Goal: Navigation & Orientation: Find specific page/section

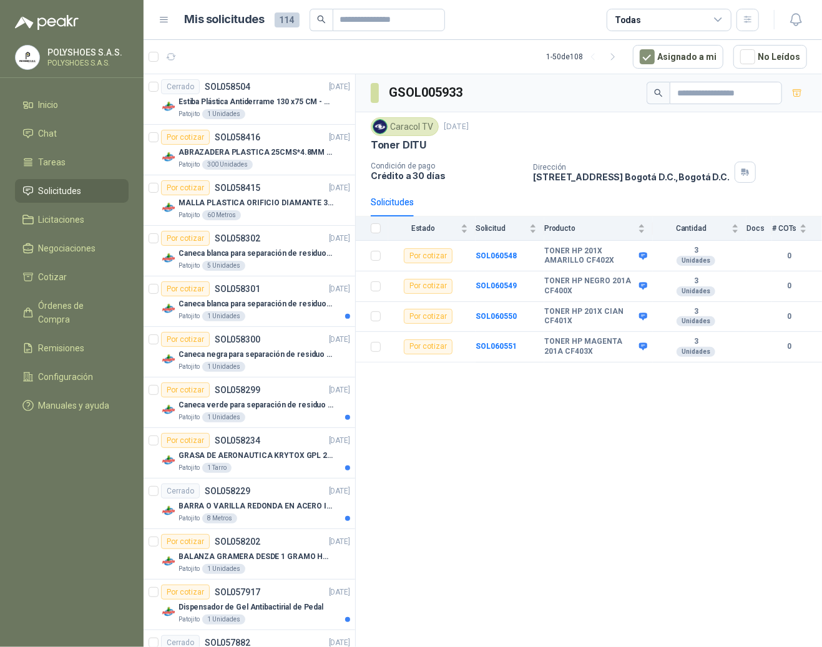
click at [168, 26] on div "Mis solicitudes 114 Todas" at bounding box center [458, 20] width 600 height 22
click at [163, 18] on icon at bounding box center [163, 19] width 11 height 11
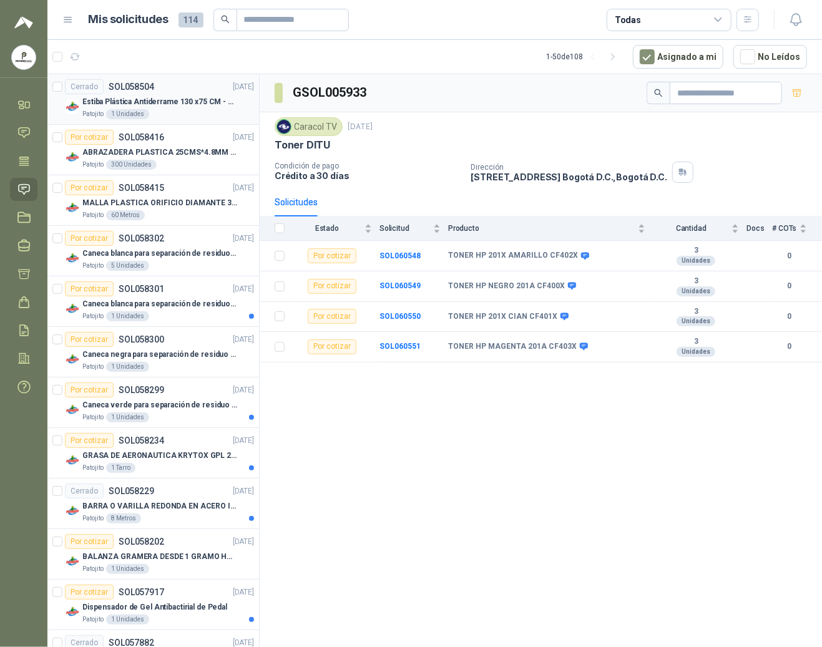
click at [121, 104] on p "Estiba Plástica Antiderrame 130 x75 CM - Capacidad 180-200 Litros" at bounding box center [159, 102] width 155 height 12
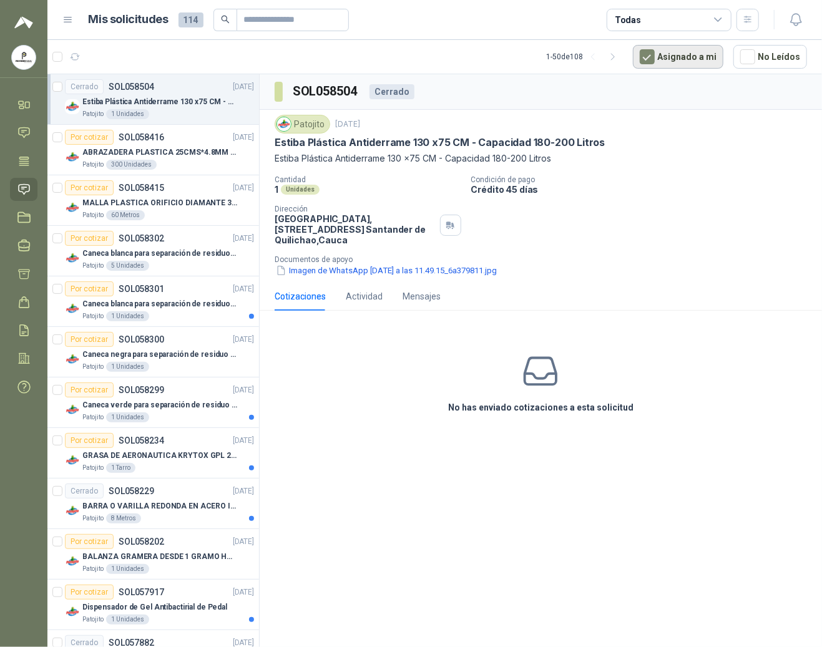
click at [646, 60] on button "Asignado a mi" at bounding box center [678, 57] width 90 height 24
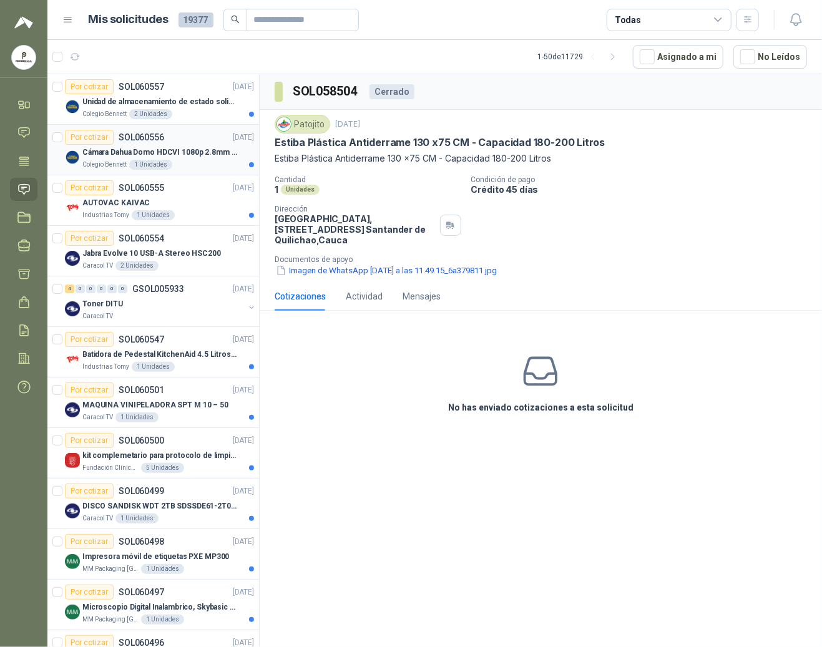
click at [139, 160] on div "Cámara Dahua Domo HDCVI 1080p 2.8mm IP67 Led IR 30m mts nocturnos" at bounding box center [168, 152] width 172 height 15
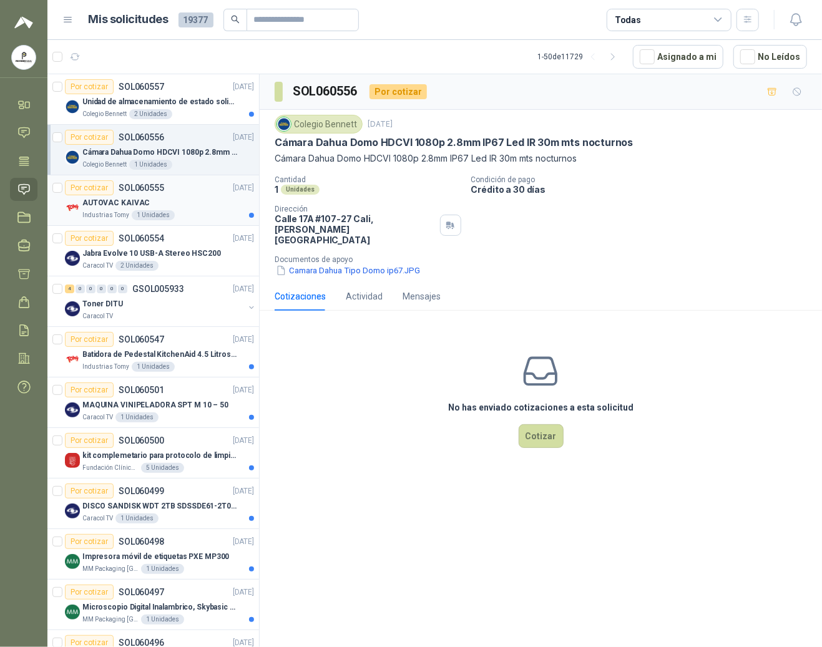
click at [140, 220] on div "1 Unidades" at bounding box center [153, 215] width 43 height 10
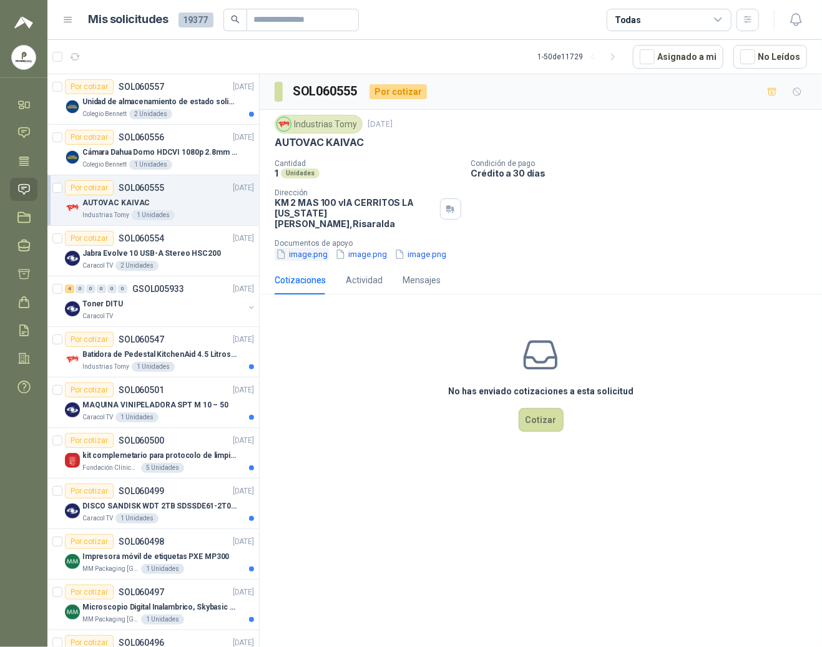
click at [300, 253] on button "image.png" at bounding box center [302, 254] width 54 height 13
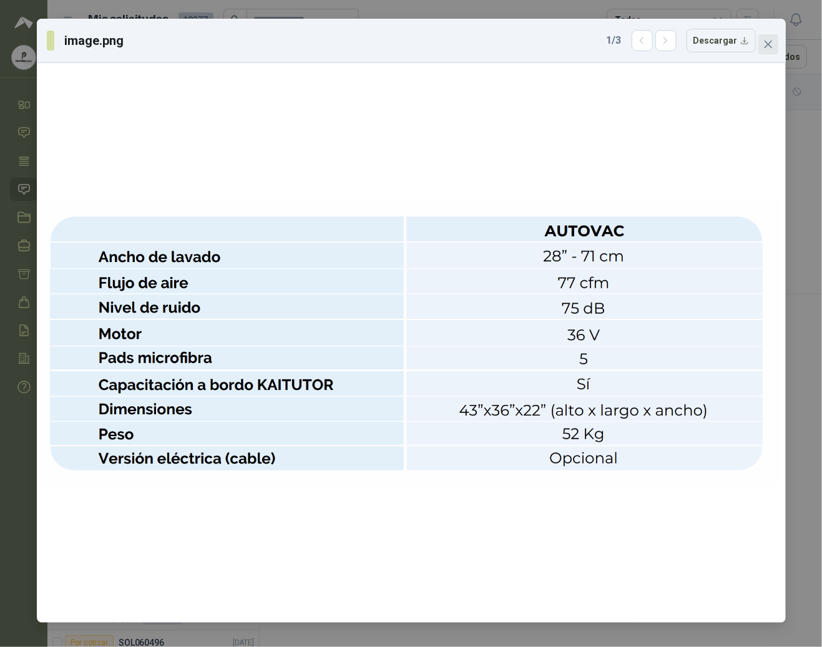
click at [767, 41] on icon "close" at bounding box center [768, 44] width 10 height 10
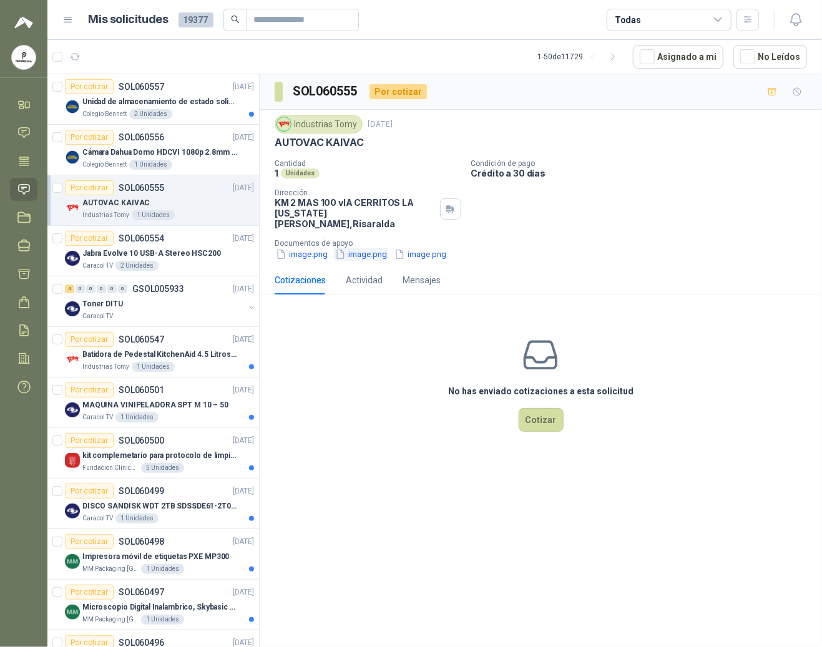
click at [364, 248] on button "image.png" at bounding box center [361, 254] width 54 height 13
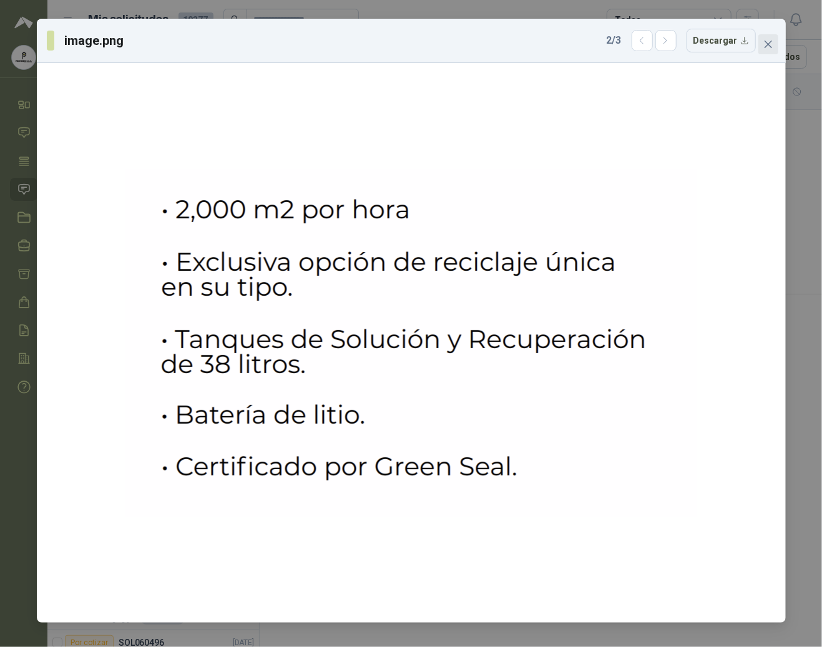
click at [769, 50] on button "Close" at bounding box center [768, 44] width 20 height 20
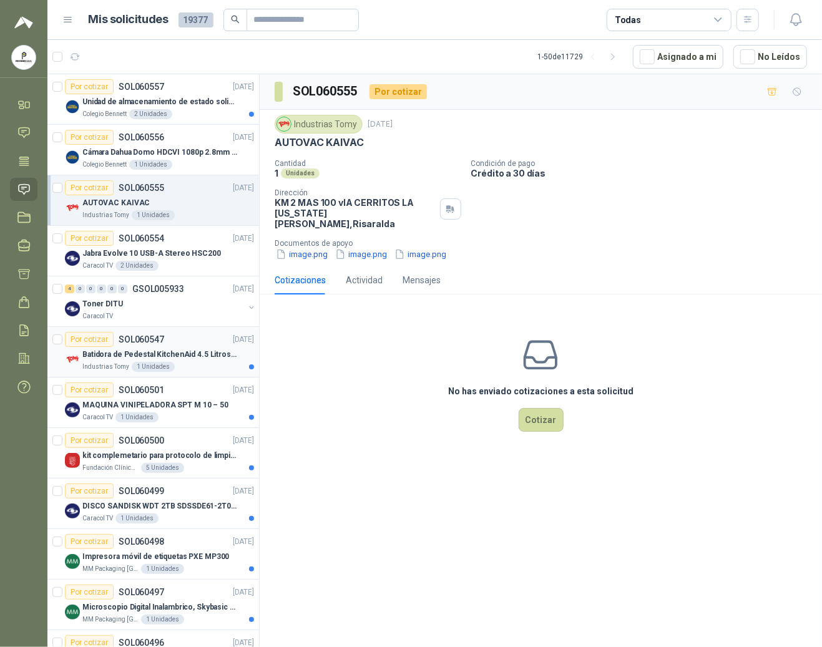
click at [145, 358] on p "Batidora de Pedestal KitchenAid 4.5 Litros Delux Plateado" at bounding box center [159, 355] width 155 height 12
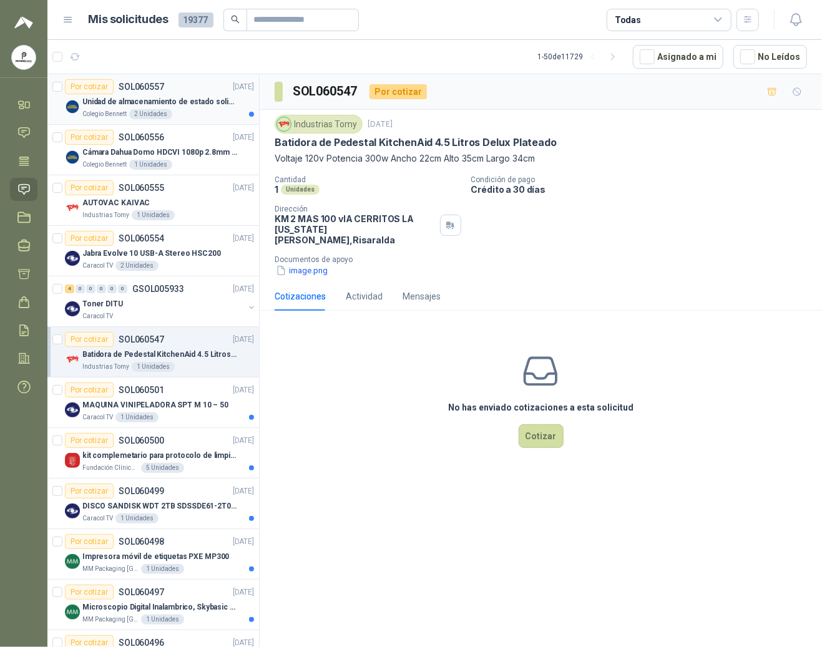
click at [156, 100] on p "Unidad de almacenamiento de estado solido Marca SK hynix [DATE] NVMe 256GB HFM2…" at bounding box center [159, 102] width 155 height 12
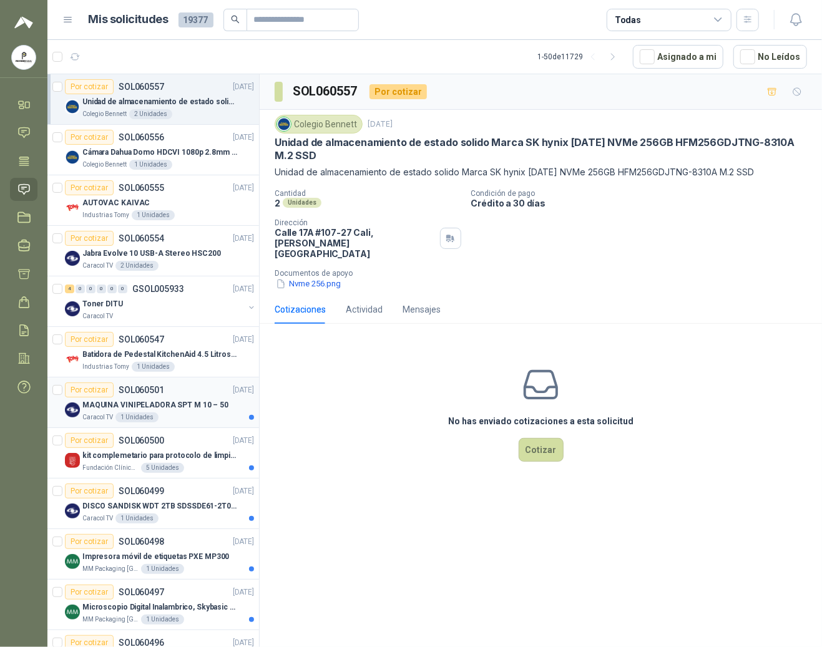
click at [191, 416] on div "Caracol TV 1 Unidades" at bounding box center [168, 417] width 172 height 10
